Goal: Transaction & Acquisition: Purchase product/service

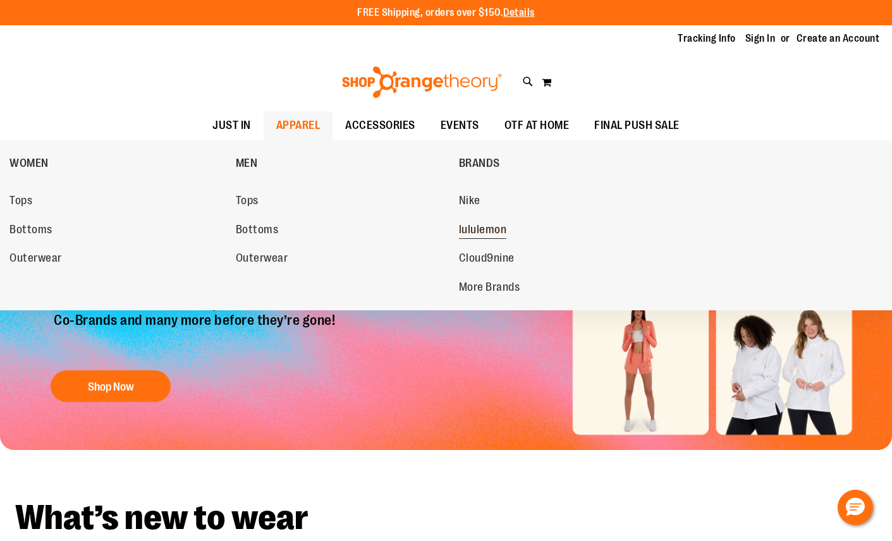
type input "**********"
click at [484, 227] on span "lululemon" at bounding box center [483, 231] width 48 height 16
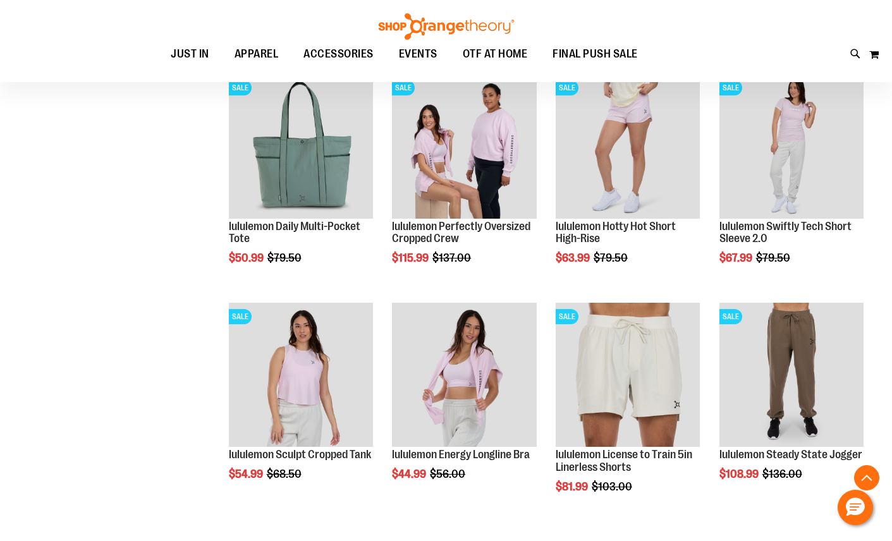
scroll to position [1154, 0]
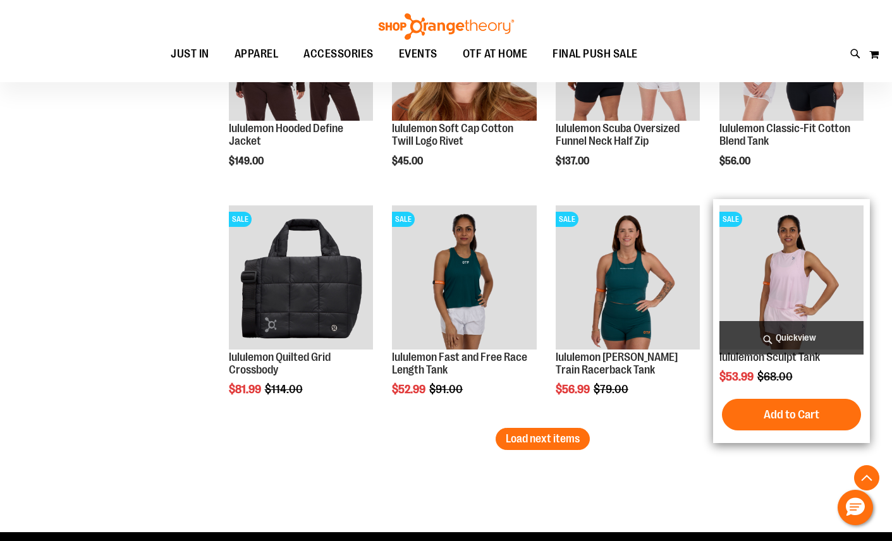
scroll to position [1884, 0]
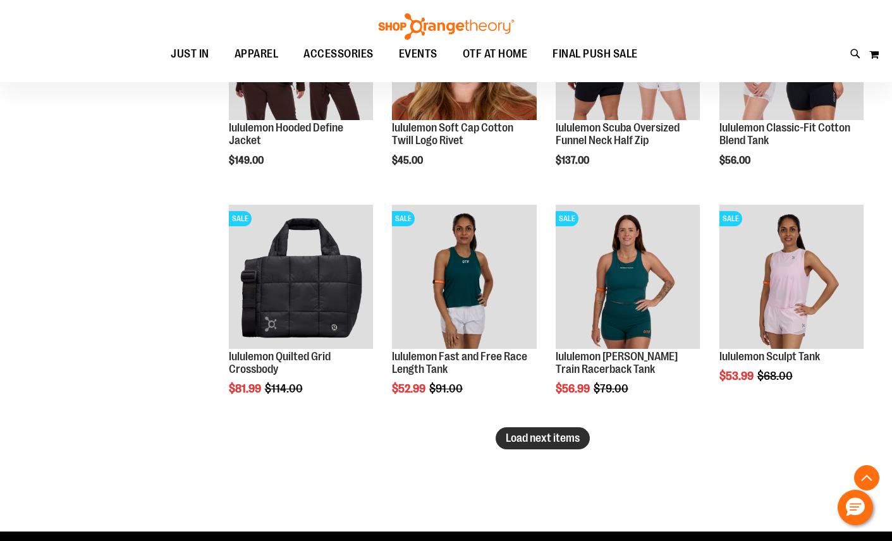
type input "**********"
click at [555, 443] on span "Load next items" at bounding box center [543, 438] width 74 height 13
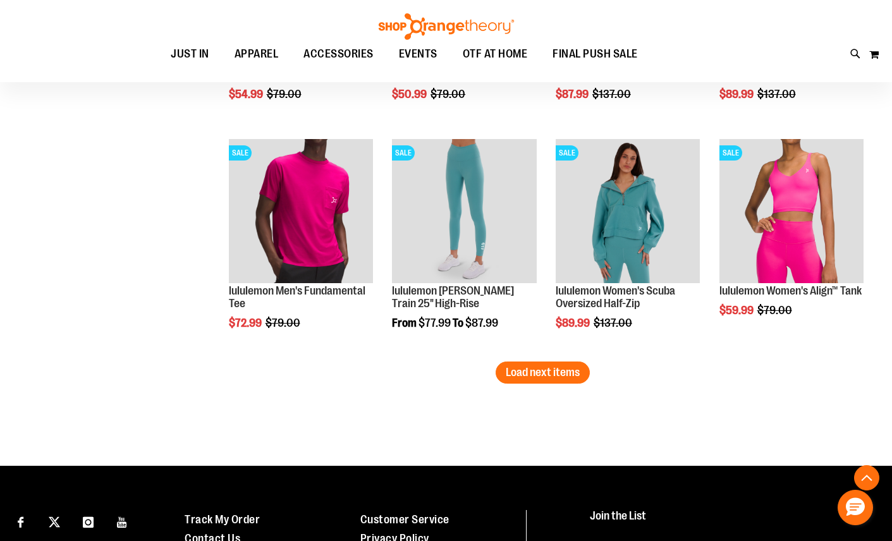
scroll to position [2648, 0]
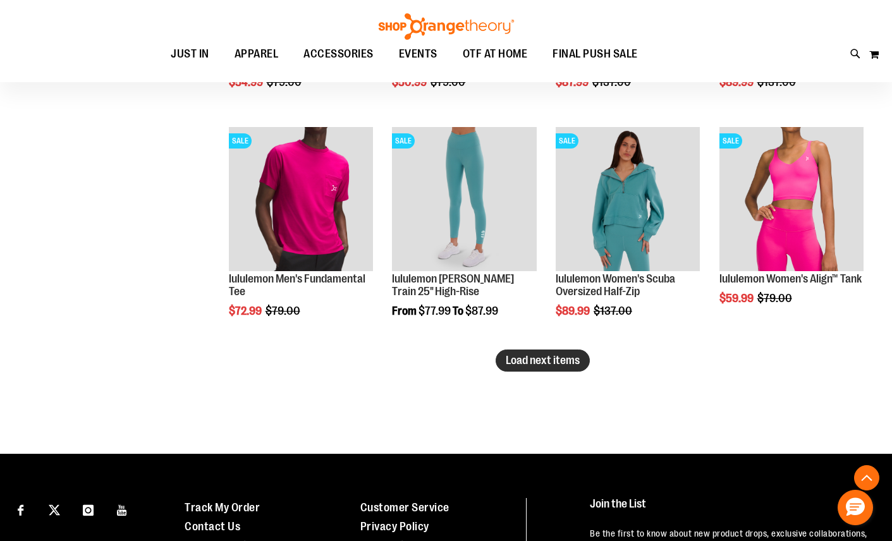
click at [568, 362] on span "Load next items" at bounding box center [543, 360] width 74 height 13
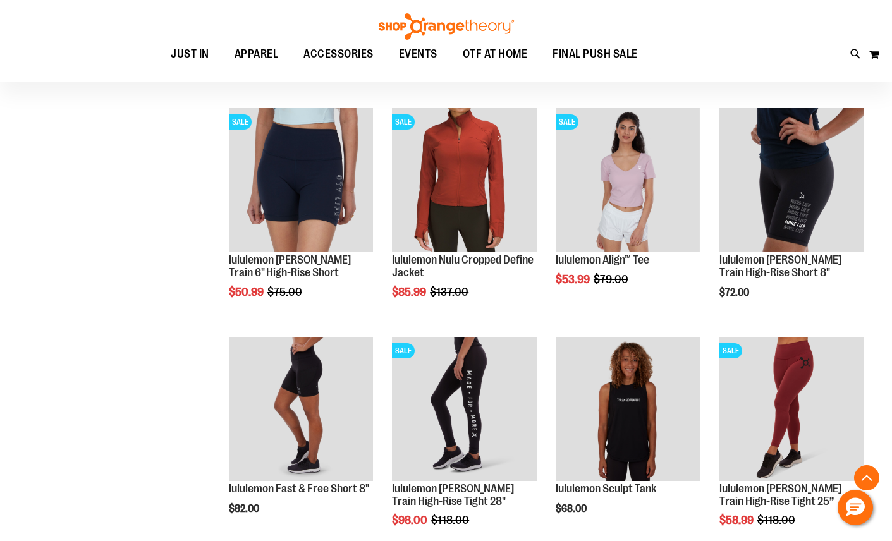
scroll to position [3224, 0]
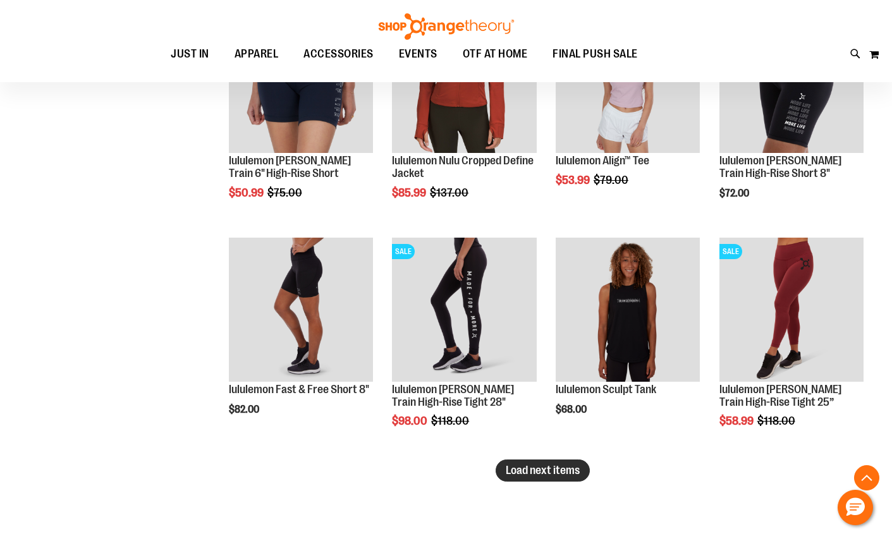
click at [526, 471] on span "Load next items" at bounding box center [543, 470] width 74 height 13
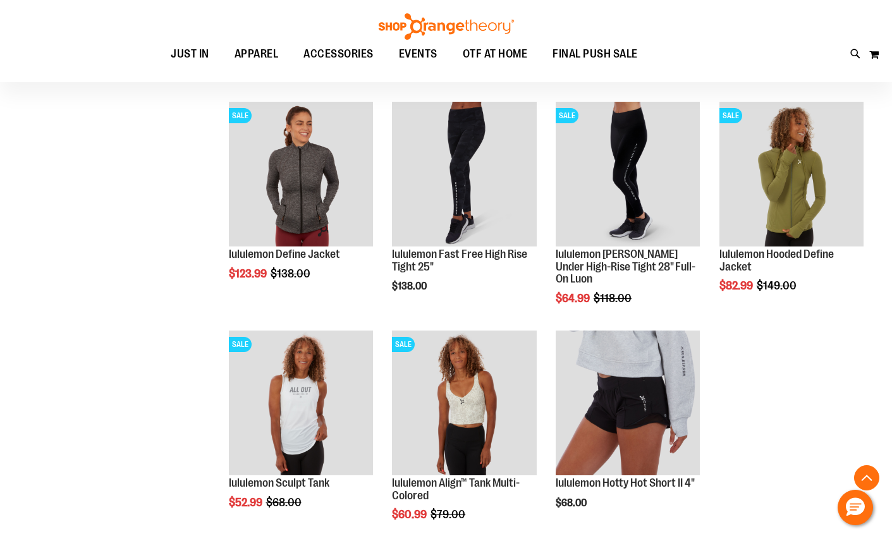
scroll to position [3578, 0]
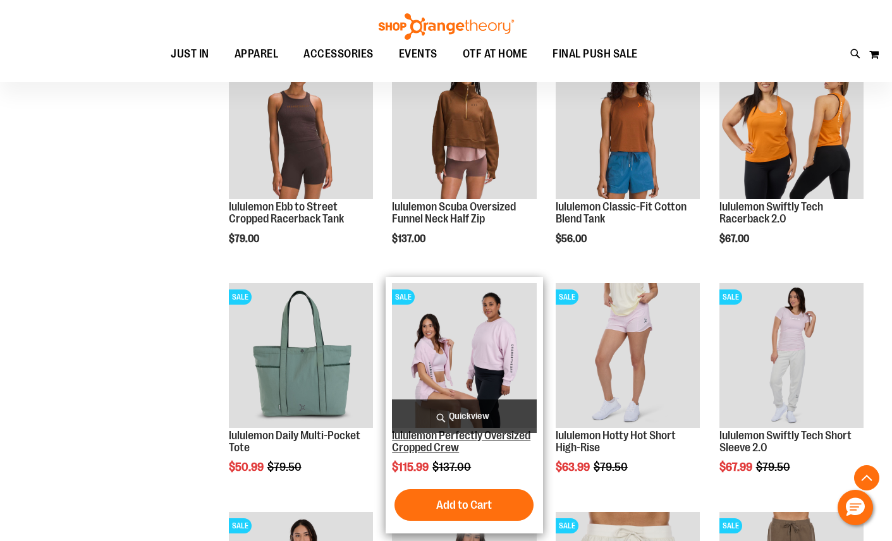
scroll to position [900, 0]
